Goal: Task Accomplishment & Management: Manage account settings

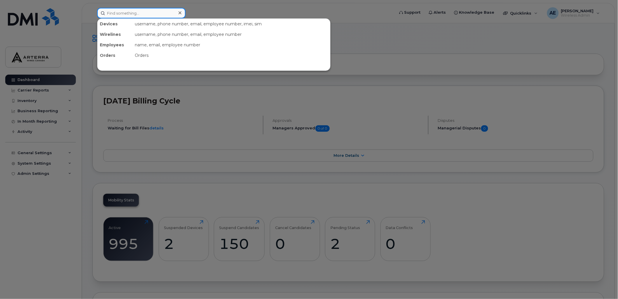
paste input "4167687563"
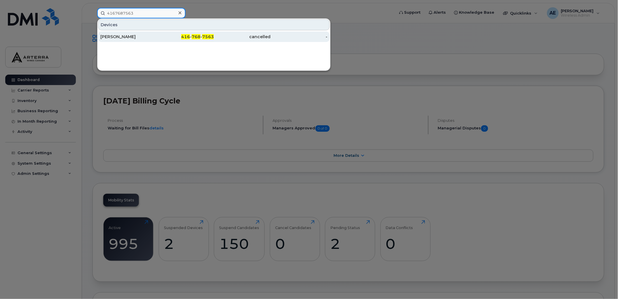
type input "4167687563"
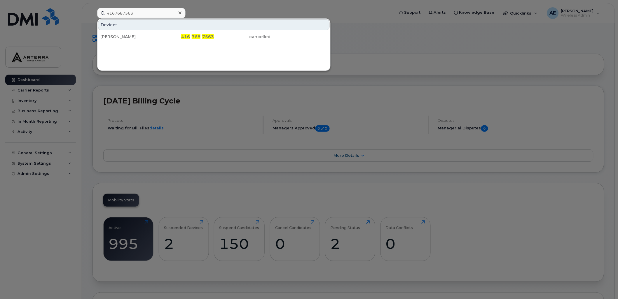
drag, startPoint x: 114, startPoint y: 36, endPoint x: 146, endPoint y: 50, distance: 35.0
click at [114, 36] on div "Jeffery Ha" at bounding box center [128, 37] width 57 height 6
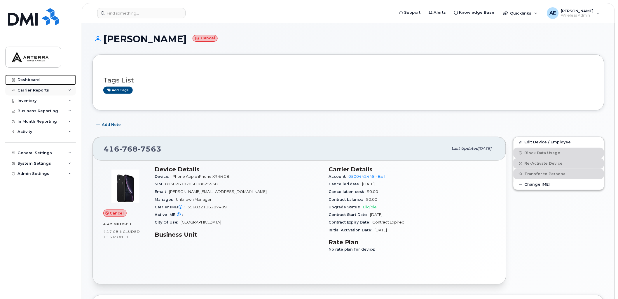
drag, startPoint x: 34, startPoint y: 78, endPoint x: 22, endPoint y: 94, distance: 20.3
click at [34, 78] on div "Dashboard" at bounding box center [28, 80] width 22 height 5
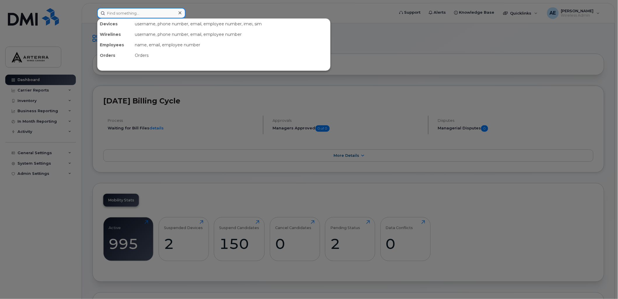
paste input "9053018841"
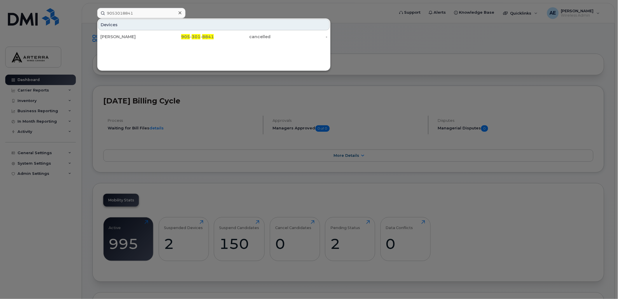
click at [33, 79] on div at bounding box center [309, 149] width 618 height 299
drag, startPoint x: 152, startPoint y: 12, endPoint x: 102, endPoint y: 14, distance: 49.9
click at [102, 14] on input "9053018841" at bounding box center [141, 13] width 88 height 10
paste input "4165798736"
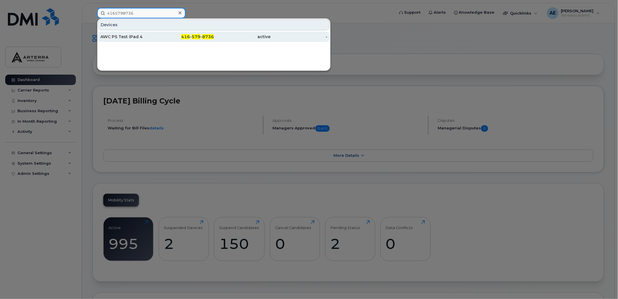
type input "4165798736"
click at [127, 34] on div "AWC PS Test iPad 4" at bounding box center [128, 37] width 57 height 6
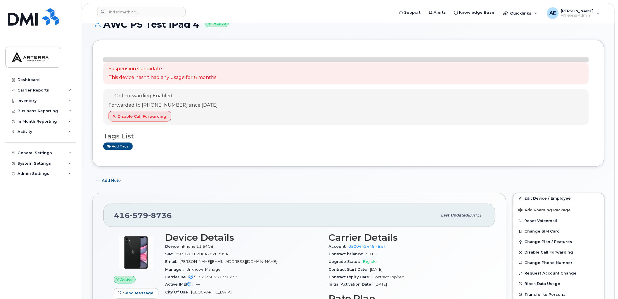
scroll to position [65, 0]
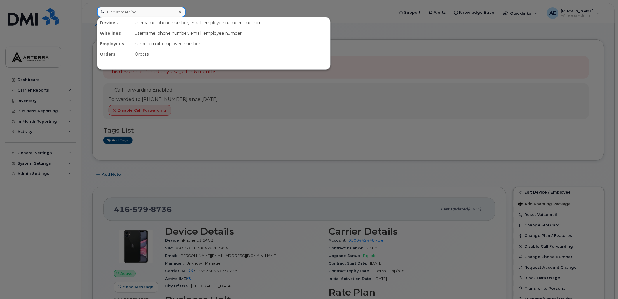
click at [148, 13] on input at bounding box center [141, 12] width 88 height 10
paste input "4162745645"
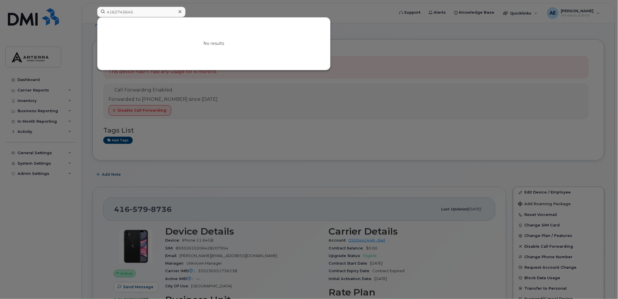
drag, startPoint x: 376, startPoint y: 13, endPoint x: 319, endPoint y: 15, distance: 56.9
click at [376, 13] on div at bounding box center [309, 149] width 618 height 299
click at [148, 9] on input "4162745645" at bounding box center [141, 12] width 88 height 10
paste input "5739322"
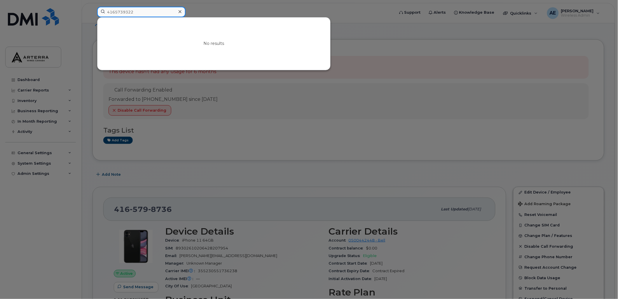
type input "4165739322"
click at [376, 24] on div at bounding box center [309, 149] width 618 height 299
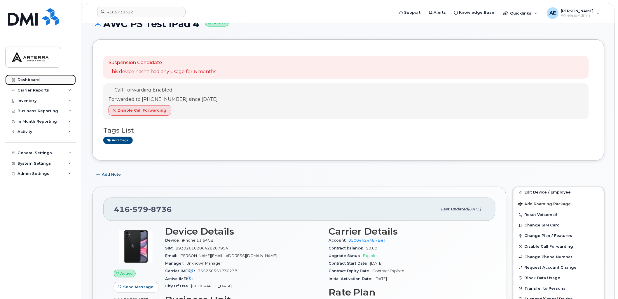
click at [32, 79] on div "Dashboard" at bounding box center [28, 80] width 22 height 5
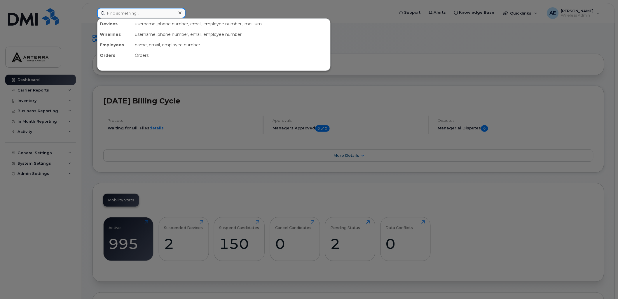
click at [163, 9] on input at bounding box center [141, 13] width 88 height 10
paste input "[PERSON_NAME]"
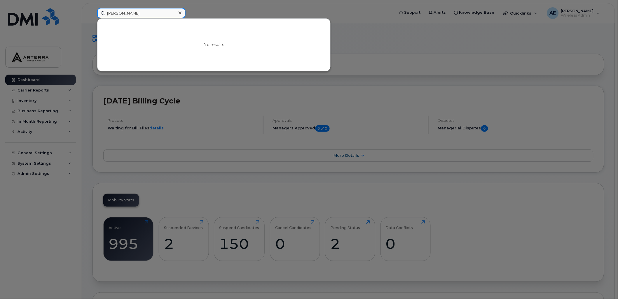
click at [119, 12] on input "[PERSON_NAME]" at bounding box center [141, 13] width 88 height 10
drag, startPoint x: 157, startPoint y: 12, endPoint x: 94, endPoint y: 9, distance: 62.5
click at [94, 9] on div "Oppezzo No results" at bounding box center [243, 13] width 303 height 10
paste input "Bradley Griffin"
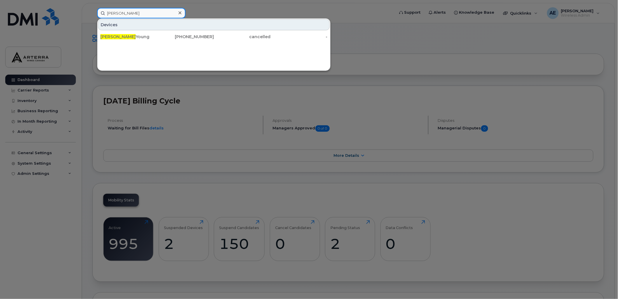
drag, startPoint x: 130, startPoint y: 11, endPoint x: 89, endPoint y: 8, distance: 40.9
click at [92, 8] on div "Bradley Devices Bradley Young 289-547-5312 cancelled -" at bounding box center [243, 13] width 303 height 10
paste input "9059883223"
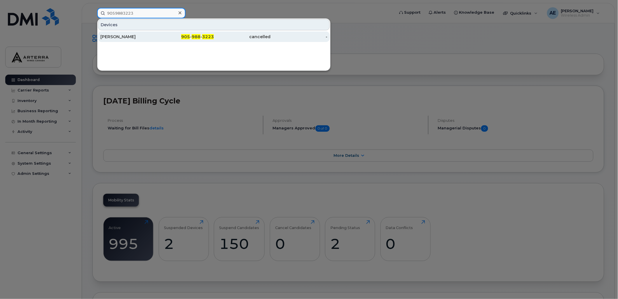
type input "9059883223"
click at [118, 34] on div "[PERSON_NAME]" at bounding box center [128, 37] width 57 height 6
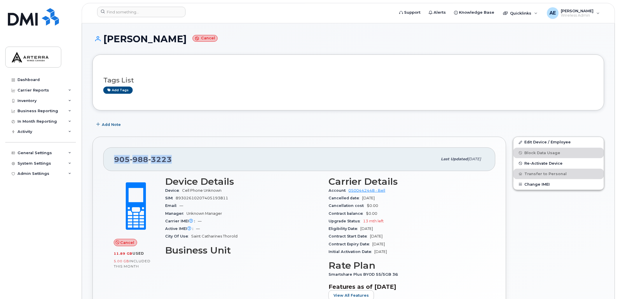
drag, startPoint x: 174, startPoint y: 156, endPoint x: 112, endPoint y: 152, distance: 62.3
click at [112, 152] on div "[PHONE_NUMBER] Last updated [DATE]" at bounding box center [299, 159] width 392 height 23
drag, startPoint x: 112, startPoint y: 152, endPoint x: 126, endPoint y: 158, distance: 15.3
copy span "905 988 3223"
click at [148, 11] on input at bounding box center [141, 12] width 88 height 10
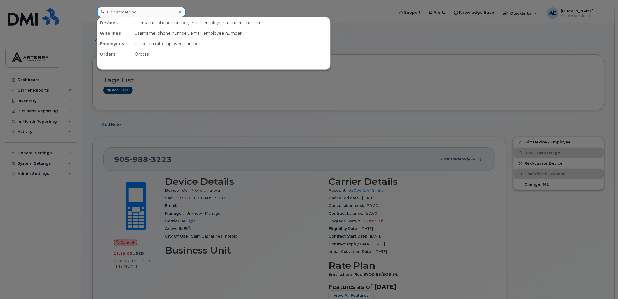
paste input "4374270286"
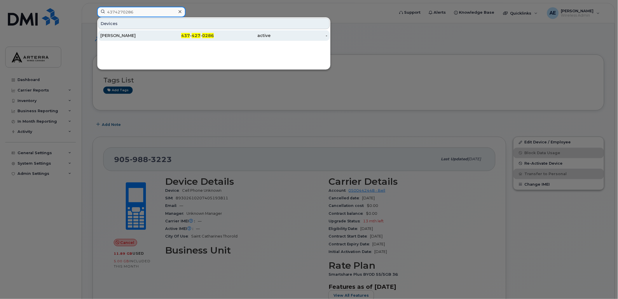
type input "4374270286"
click at [124, 33] on div "Madison Hough" at bounding box center [128, 35] width 57 height 10
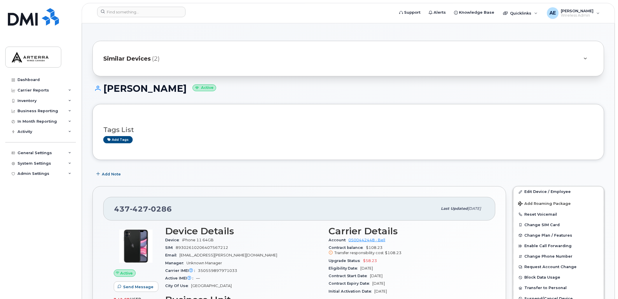
drag, startPoint x: 105, startPoint y: 89, endPoint x: 178, endPoint y: 88, distance: 73.5
click at [178, 88] on h1 "[PERSON_NAME] Active" at bounding box center [347, 88] width 511 height 10
copy h1 "[PERSON_NAME]"
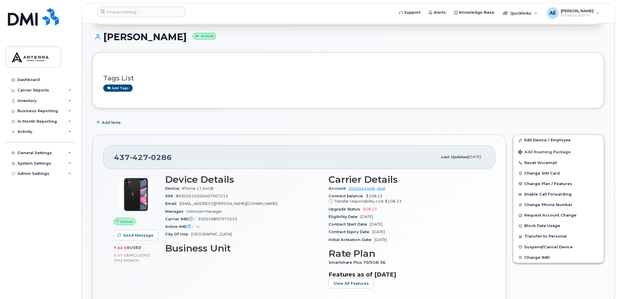
scroll to position [65, 0]
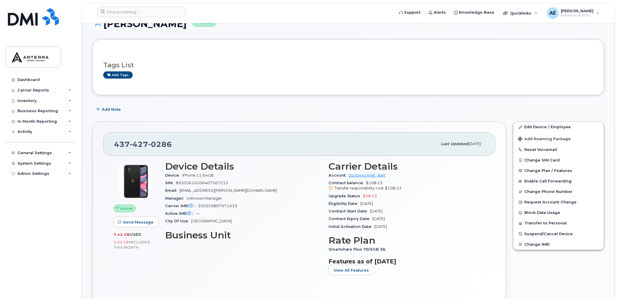
drag, startPoint x: 373, startPoint y: 217, endPoint x: 399, endPoint y: 219, distance: 25.4
click at [399, 219] on div "Contract Expiry Date [DATE]" at bounding box center [406, 219] width 156 height 8
drag, startPoint x: 399, startPoint y: 219, endPoint x: 396, endPoint y: 219, distance: 3.2
copy span "[DATE]"
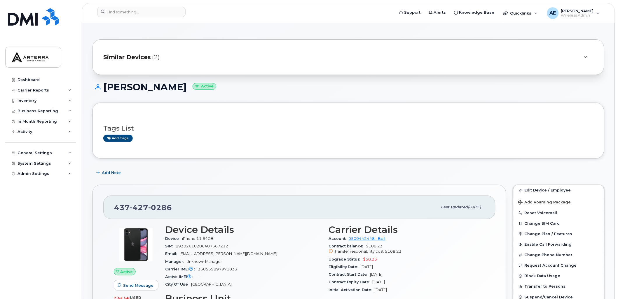
scroll to position [0, 0]
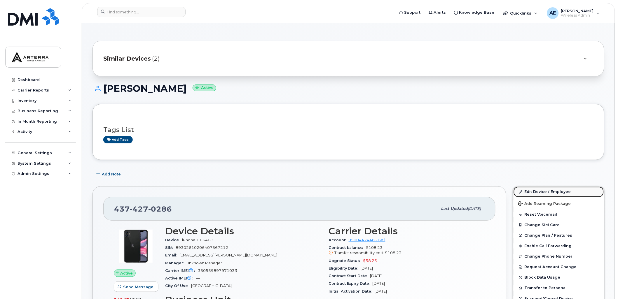
click at [548, 188] on link "Edit Device / Employee" at bounding box center [558, 192] width 90 height 10
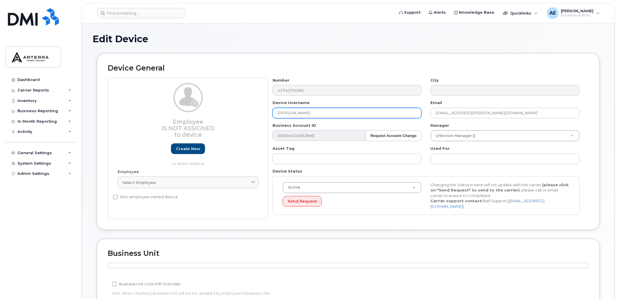
click at [259, 106] on div "Employee Is not assigned to device Create new or select existing Employee Selec…" at bounding box center [348, 149] width 481 height 142
type input "Spare Line"
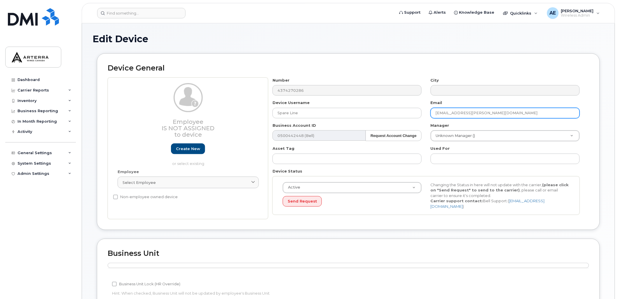
drag, startPoint x: 518, startPoint y: 114, endPoint x: 432, endPoint y: 108, distance: 85.6
click at [432, 108] on input "madison.hough@arterracanada.com" at bounding box center [504, 113] width 149 height 10
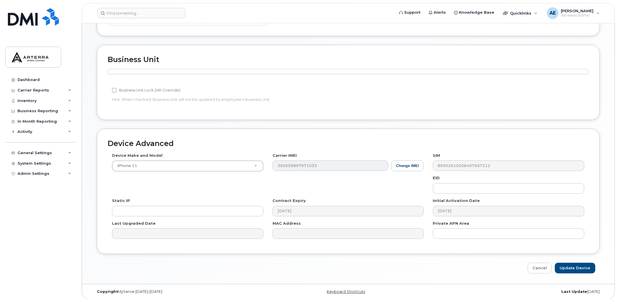
scroll to position [196, 0]
click at [587, 262] on input "Update Device" at bounding box center [575, 266] width 41 height 11
type input "Saving..."
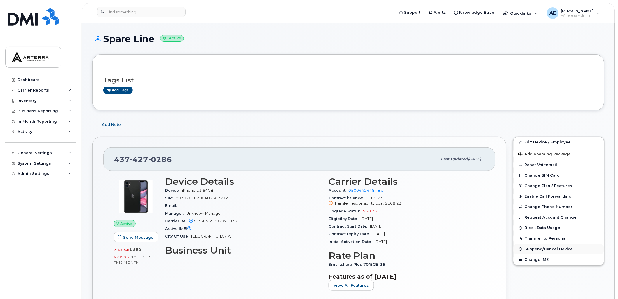
click at [562, 251] on span "Suspend/Cancel Device" at bounding box center [548, 249] width 48 height 4
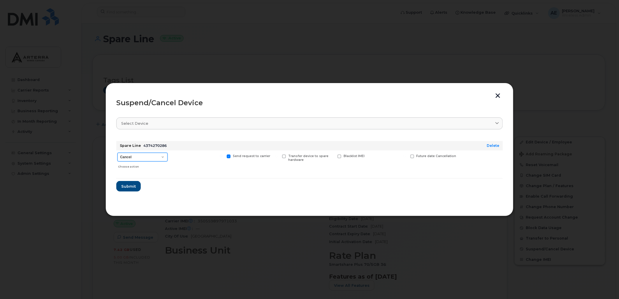
click at [159, 155] on select "Cancel Suspend - Extend Suspension Suspend - Reduced Rate Suspend - Full Rate S…" at bounding box center [142, 157] width 50 height 9
select select "[object Object]"
click at [117, 153] on select "Cancel Suspend - Extend Suspension Suspend - Reduced Rate Suspend - Full Rate S…" at bounding box center [142, 157] width 50 height 9
click at [128, 187] on span "Submit" at bounding box center [128, 187] width 15 height 6
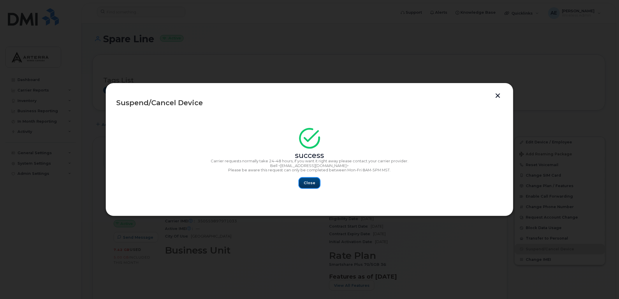
click at [317, 182] on button "Close" at bounding box center [309, 183] width 21 height 10
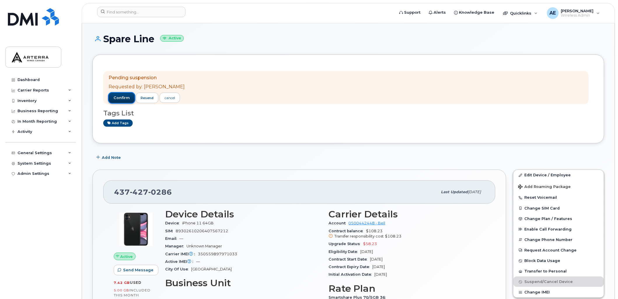
click at [122, 94] on button "confirm" at bounding box center [121, 98] width 26 height 10
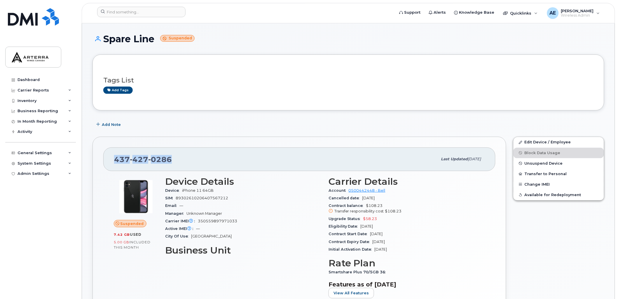
drag, startPoint x: 177, startPoint y: 159, endPoint x: 108, endPoint y: 157, distance: 69.4
click at [106, 157] on div "[PHONE_NUMBER] Last updated [DATE]" at bounding box center [299, 159] width 392 height 23
drag, startPoint x: 108, startPoint y: 157, endPoint x: 126, endPoint y: 159, distance: 18.5
copy span "437 427 0286"
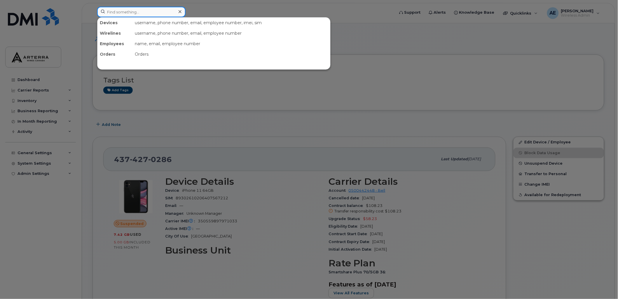
click at [151, 11] on input at bounding box center [141, 12] width 88 height 10
paste input "Emmanuel Bouffard"
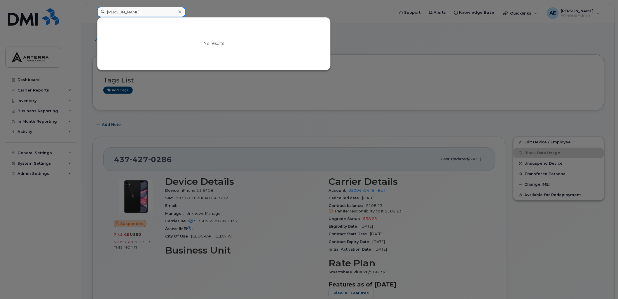
type input "Emmanuel Bouffard"
click at [29, 80] on div at bounding box center [309, 149] width 618 height 299
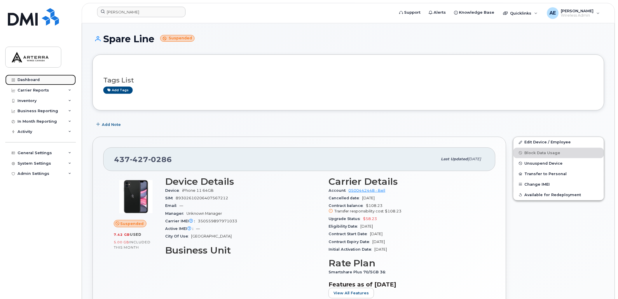
click at [29, 82] on div "Dashboard" at bounding box center [28, 80] width 22 height 5
